Goal: Check status: Check status

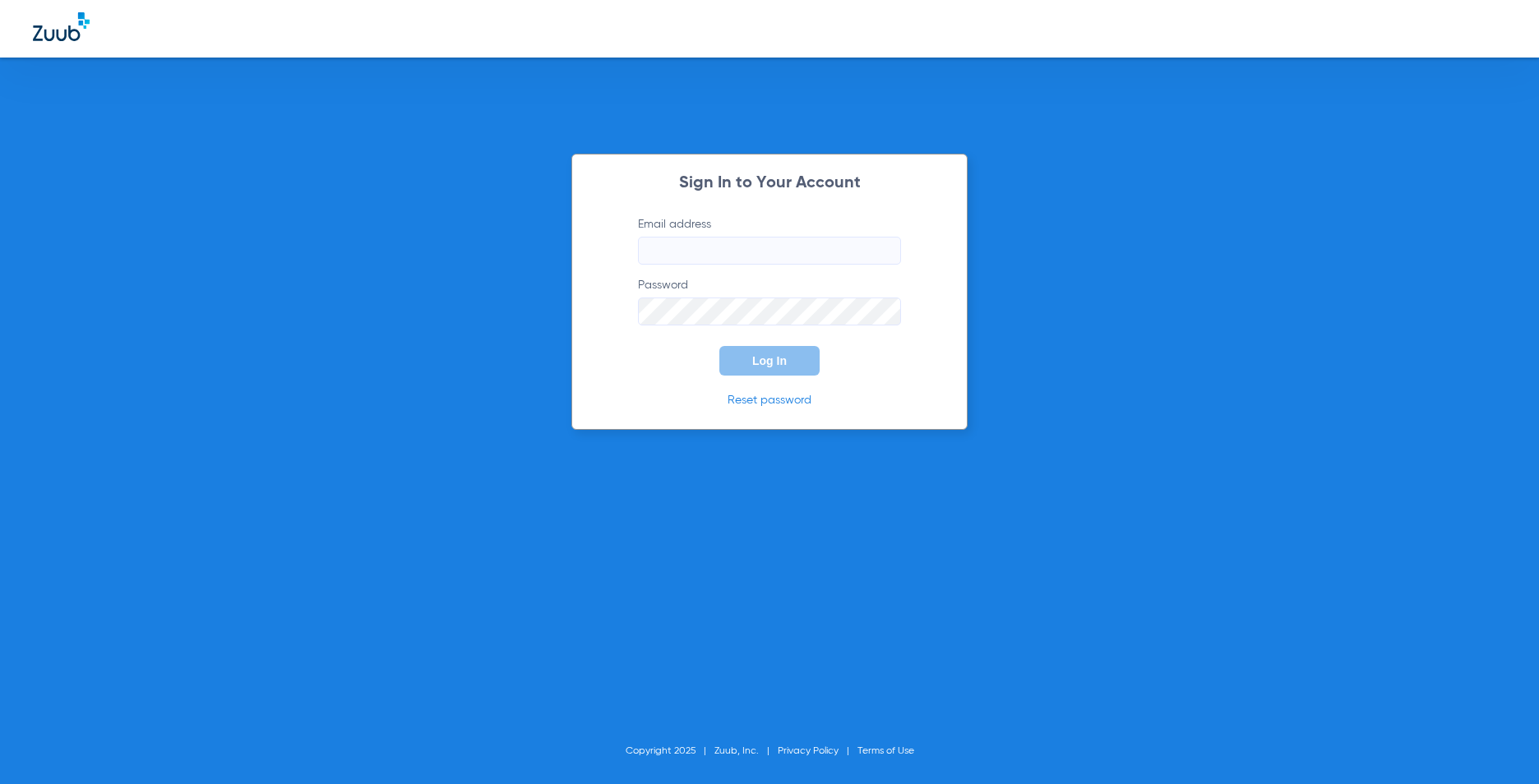
type input "[EMAIL_ADDRESS][DOMAIN_NAME]"
click at [757, 364] on span "Log In" at bounding box center [769, 361] width 34 height 13
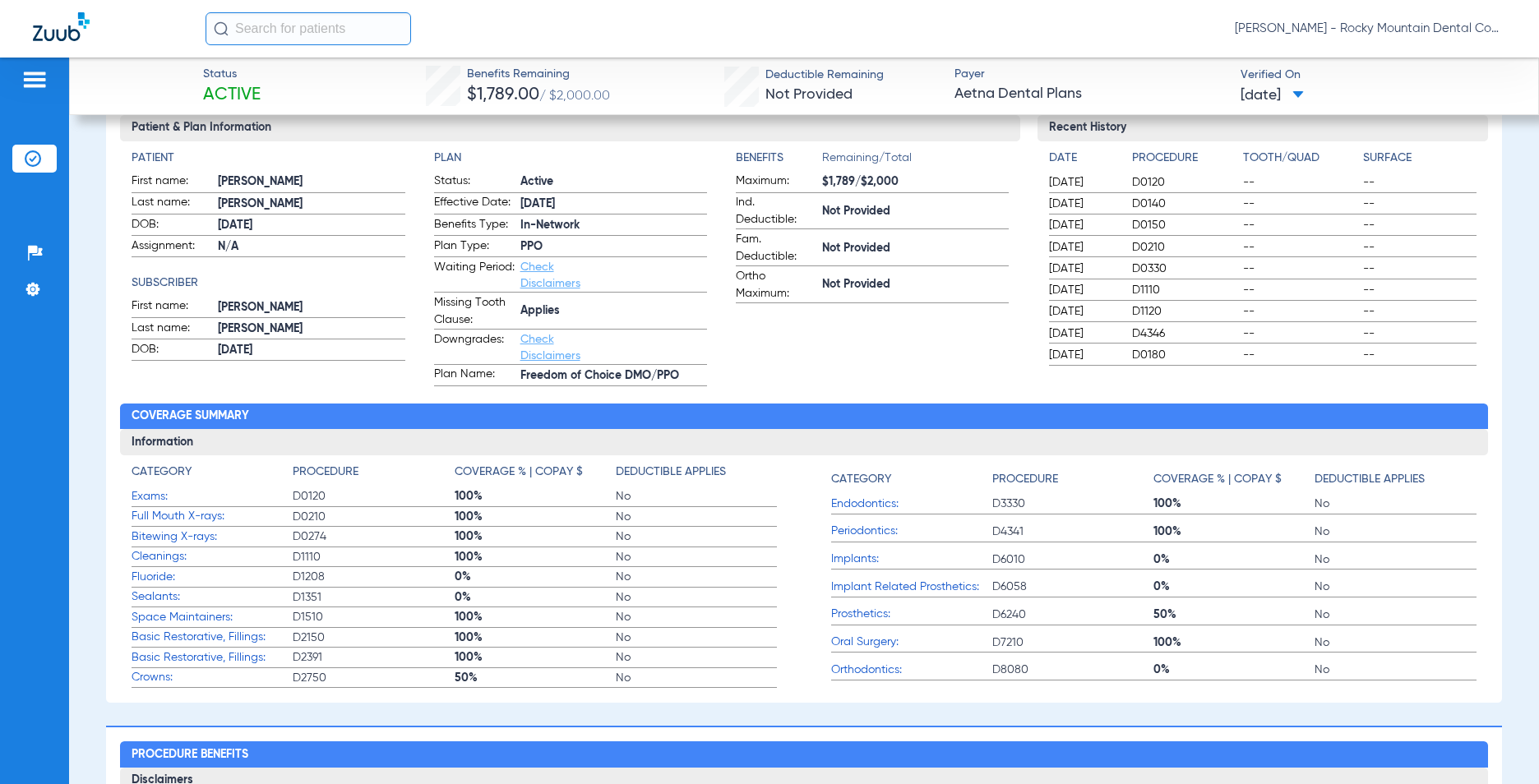
scroll to position [27, 0]
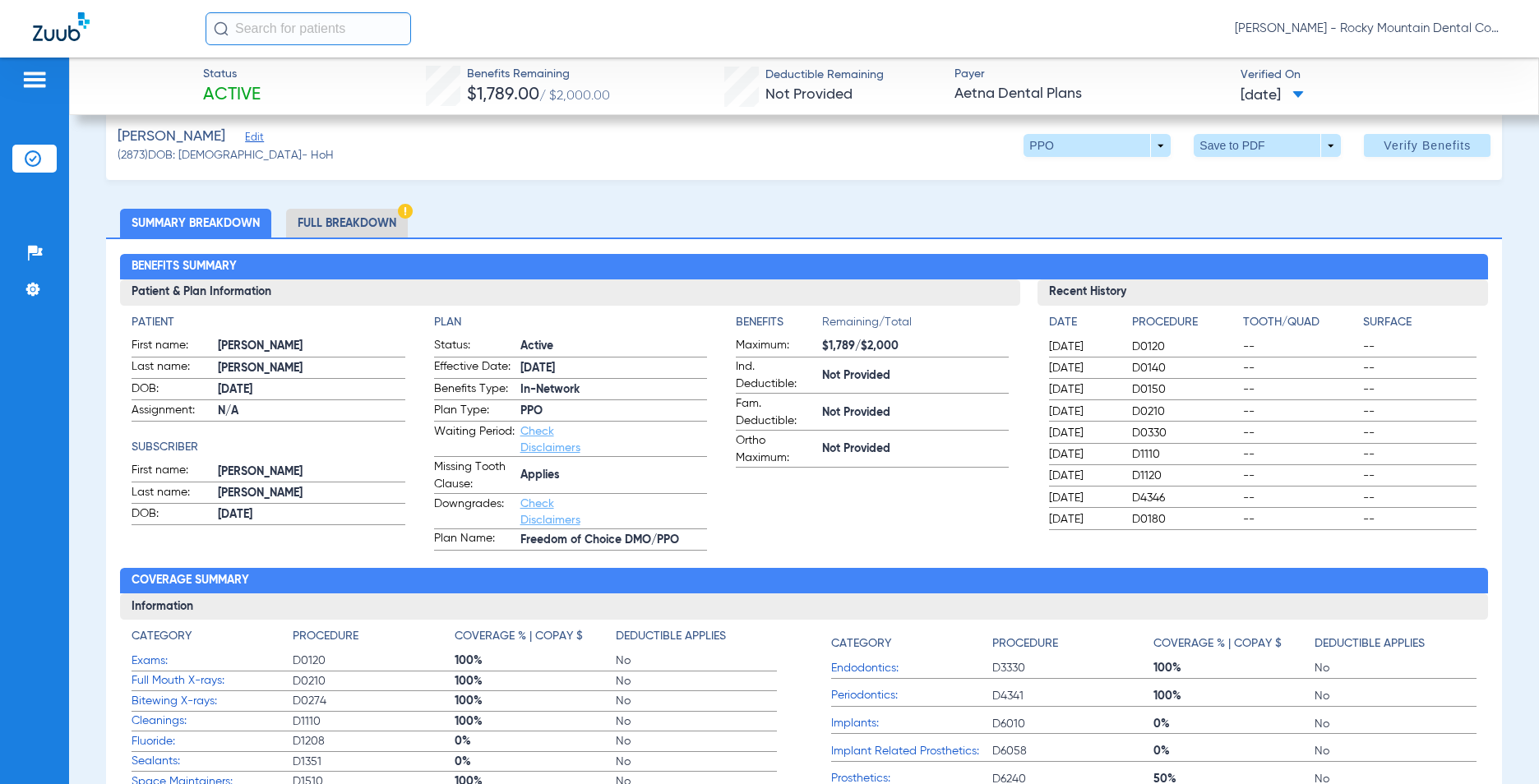
click at [365, 225] on li "Full Breakdown" at bounding box center [346, 223] width 122 height 29
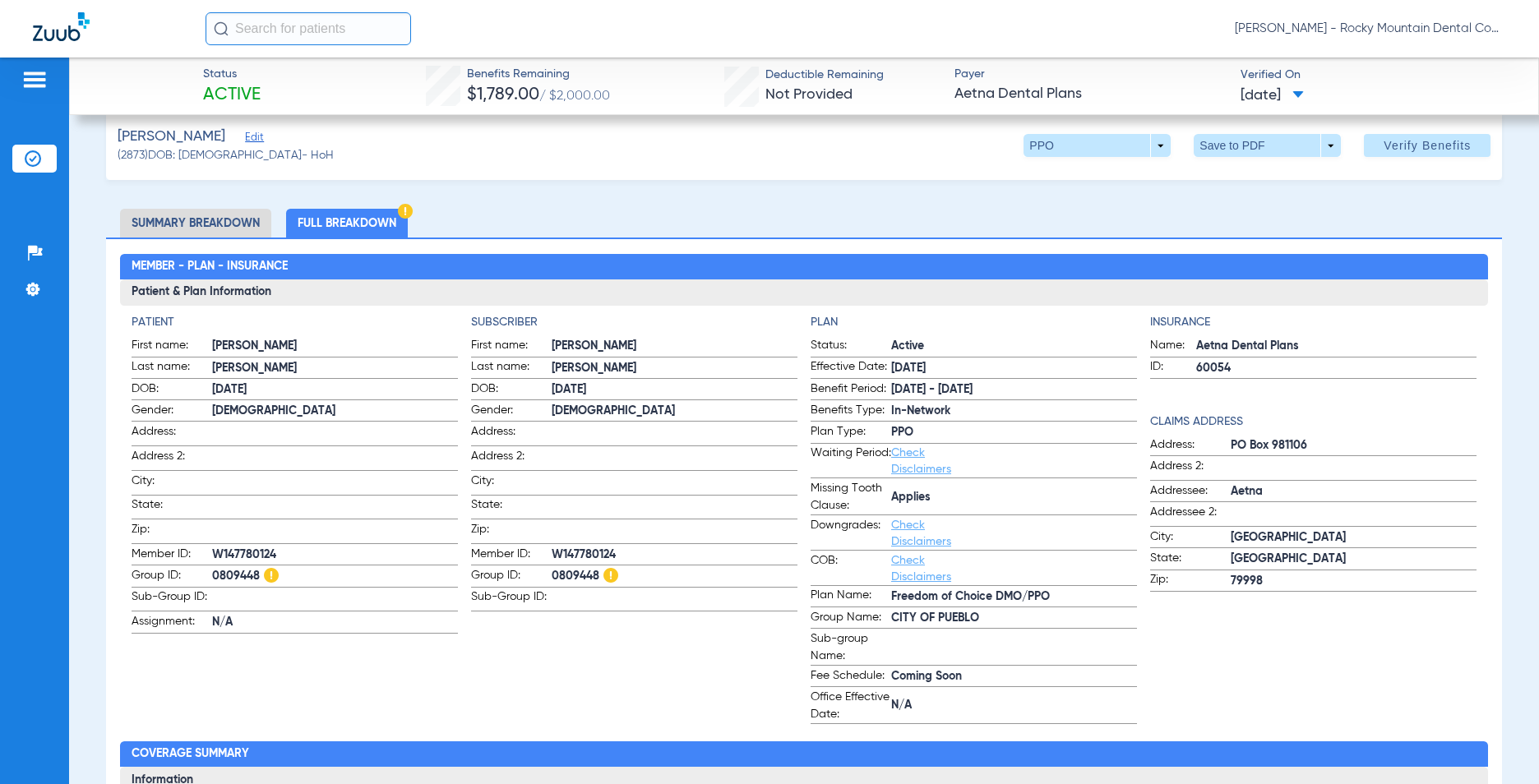
click at [237, 222] on li "Summary Breakdown" at bounding box center [195, 223] width 151 height 29
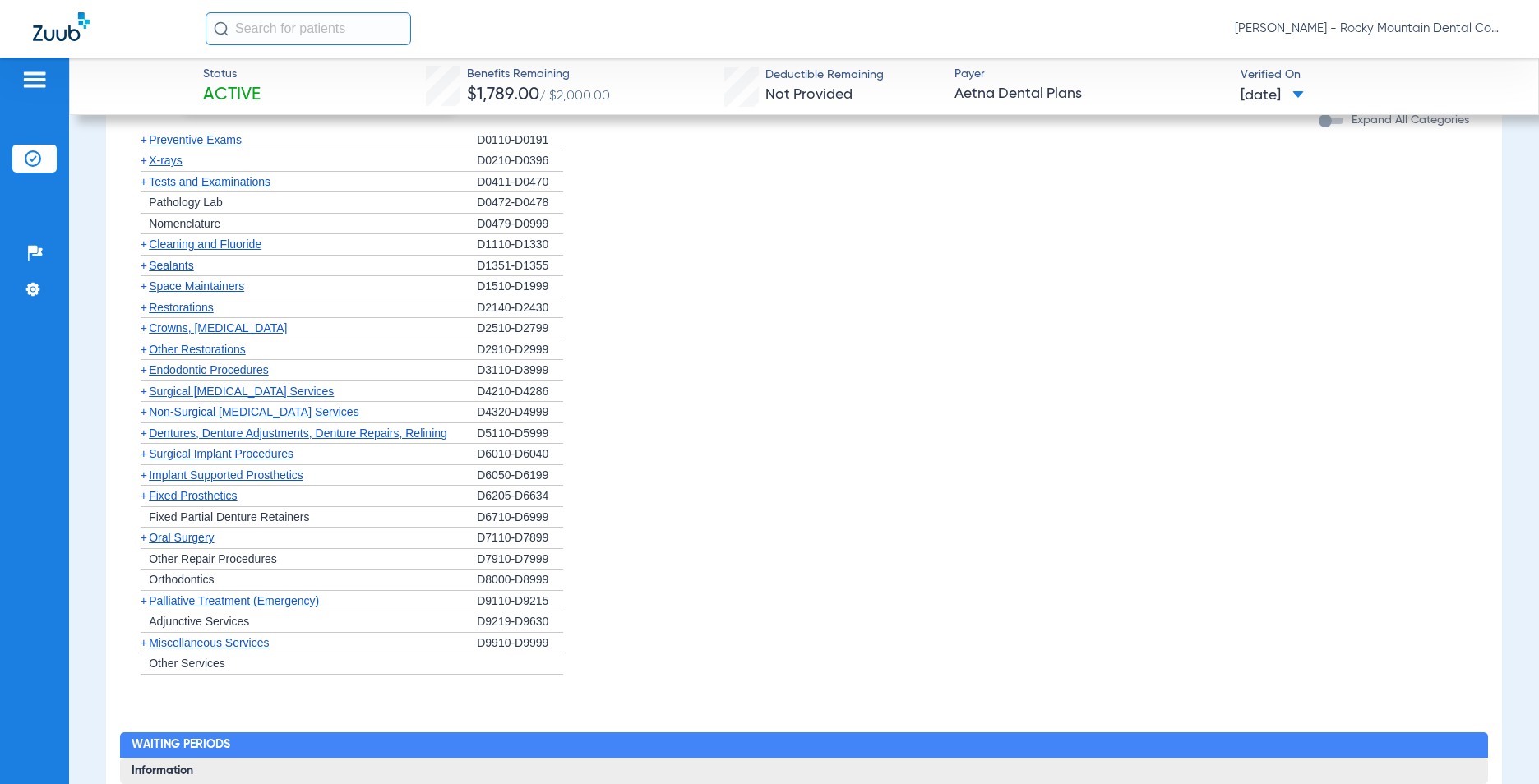
scroll to position [974, 0]
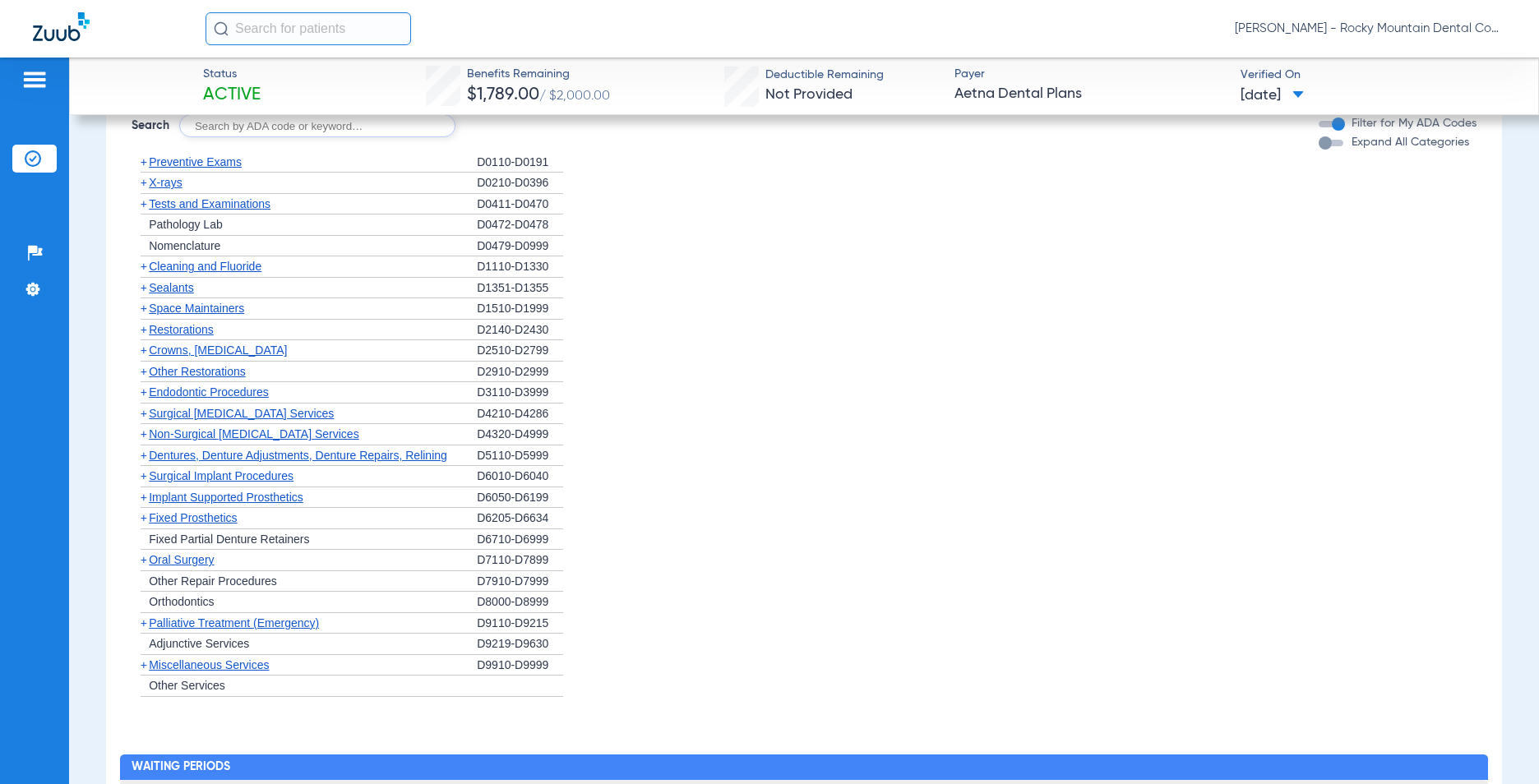
click at [246, 125] on input "text" at bounding box center [317, 125] width 277 height 23
type input "4346"
click button "Search" at bounding box center [517, 125] width 65 height 23
